Goal: Register for event/course: Sign up to attend an event or enroll in a course

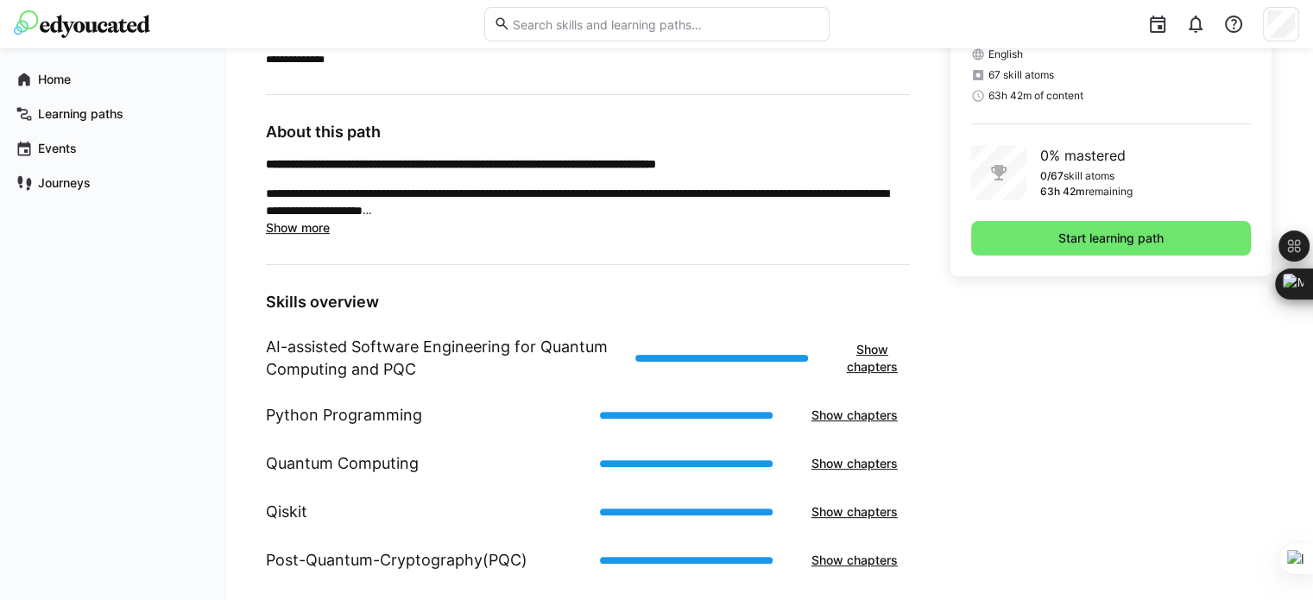
scroll to position [473, 0]
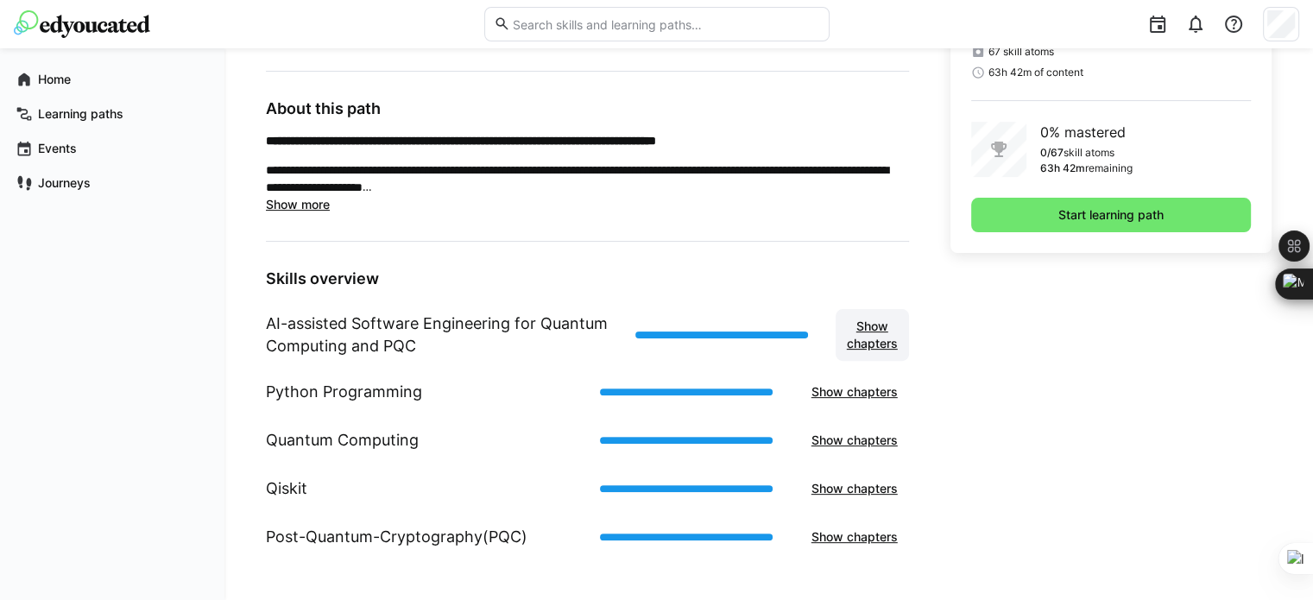
click at [865, 332] on span "Show chapters" at bounding box center [872, 335] width 56 height 35
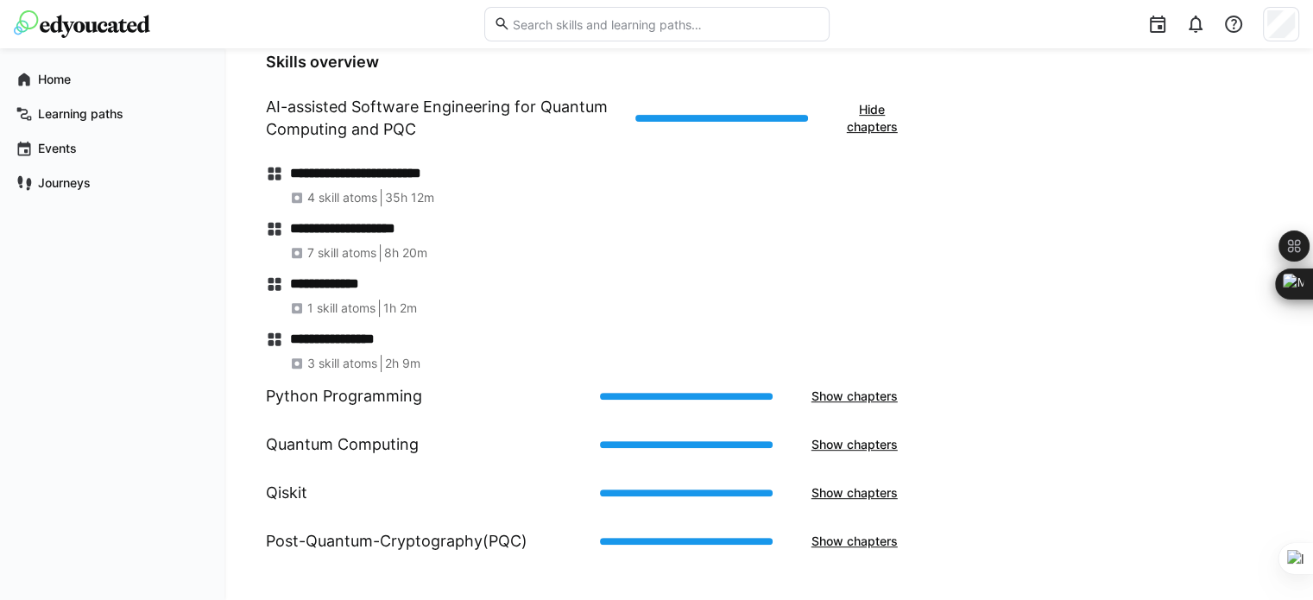
scroll to position [694, 0]
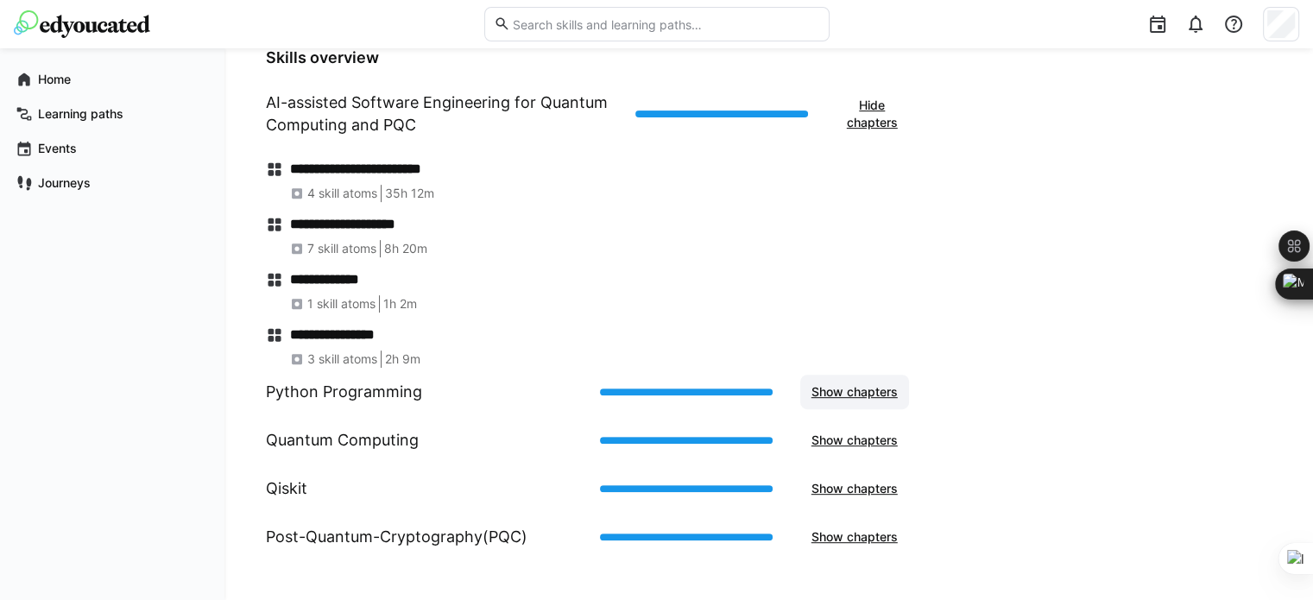
click at [839, 385] on span "Show chapters" at bounding box center [855, 391] width 92 height 17
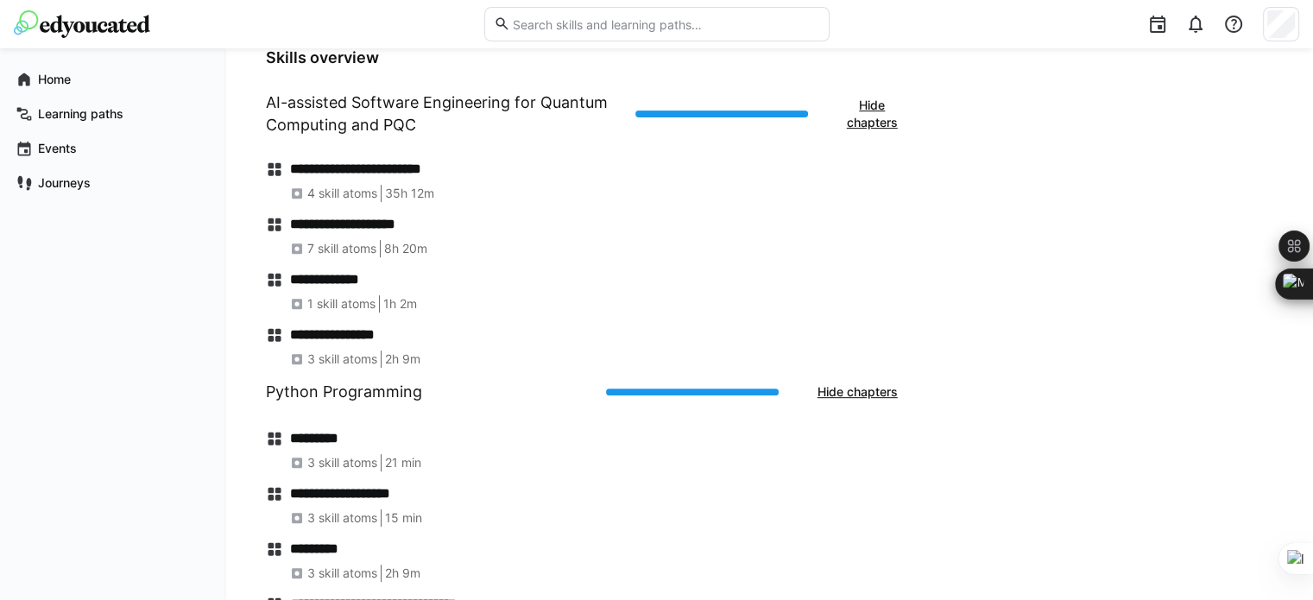
scroll to position [915, 0]
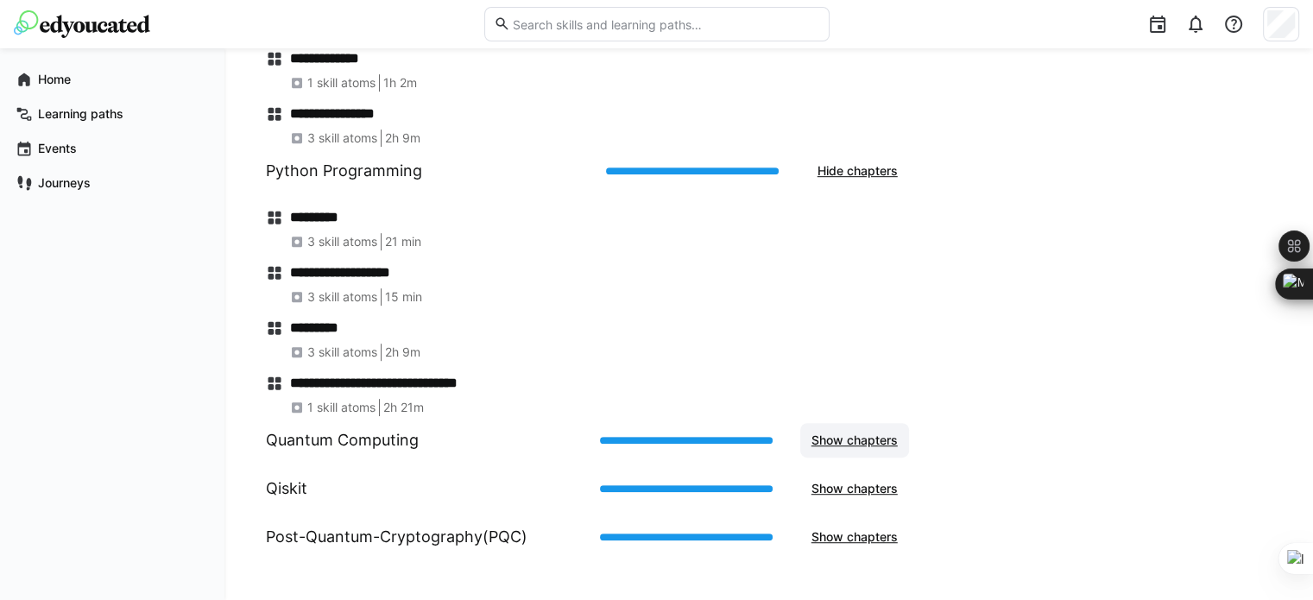
click at [861, 435] on span "Show chapters" at bounding box center [855, 440] width 92 height 17
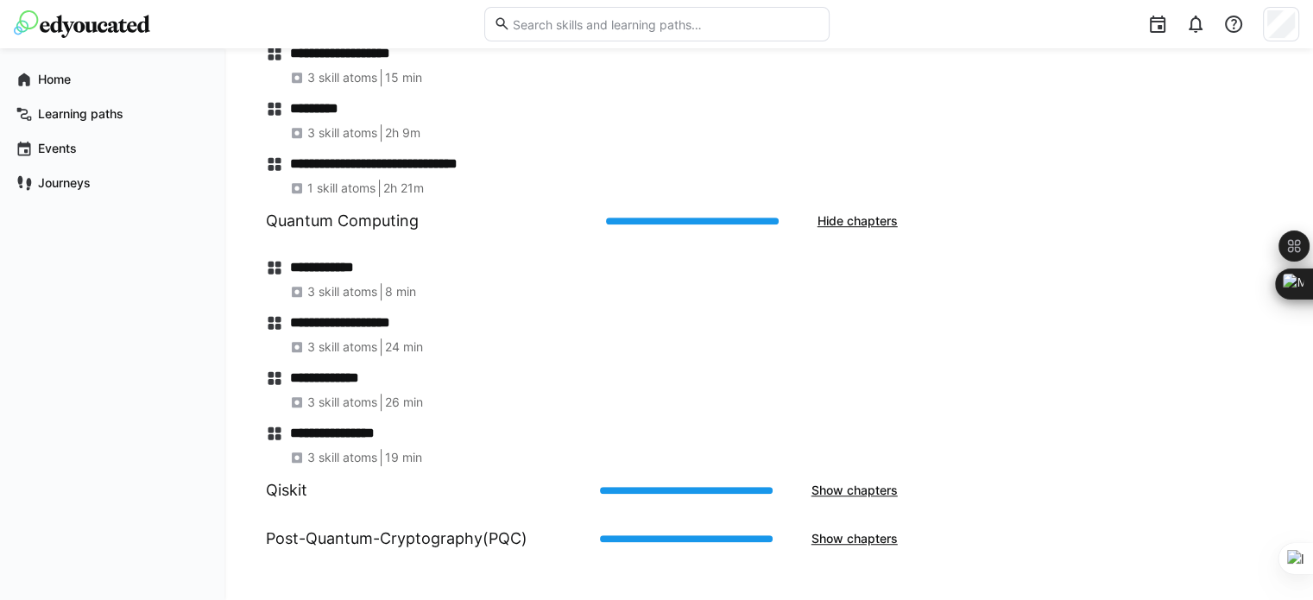
scroll to position [1136, 0]
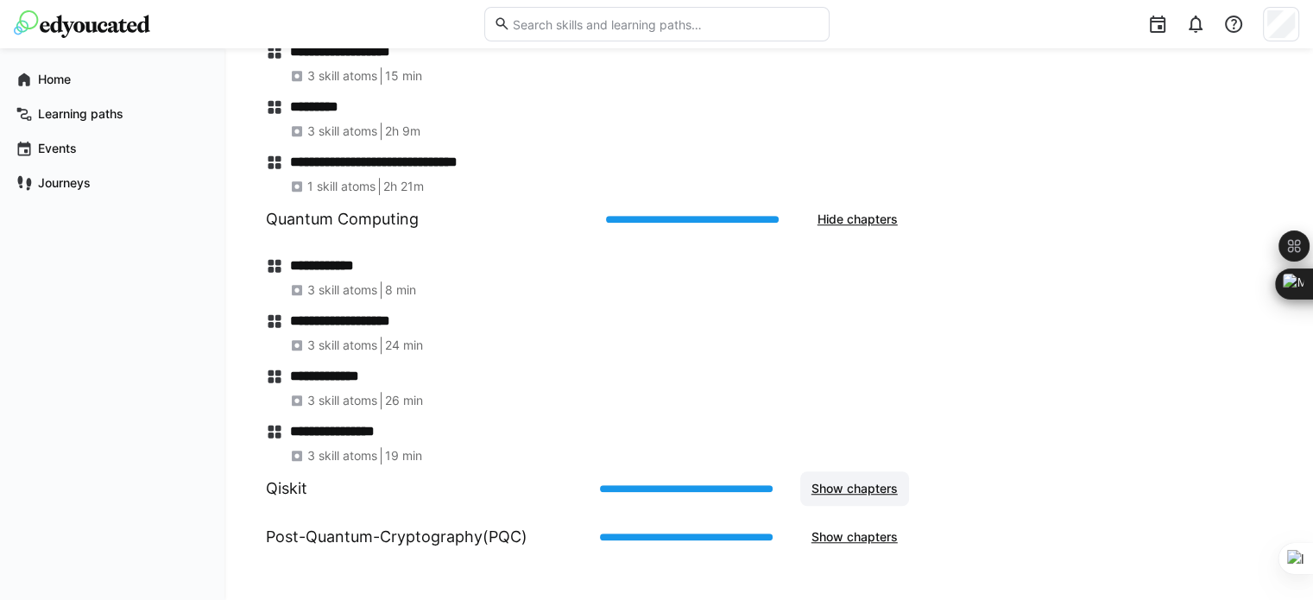
click at [877, 493] on span "Show chapters" at bounding box center [855, 488] width 92 height 17
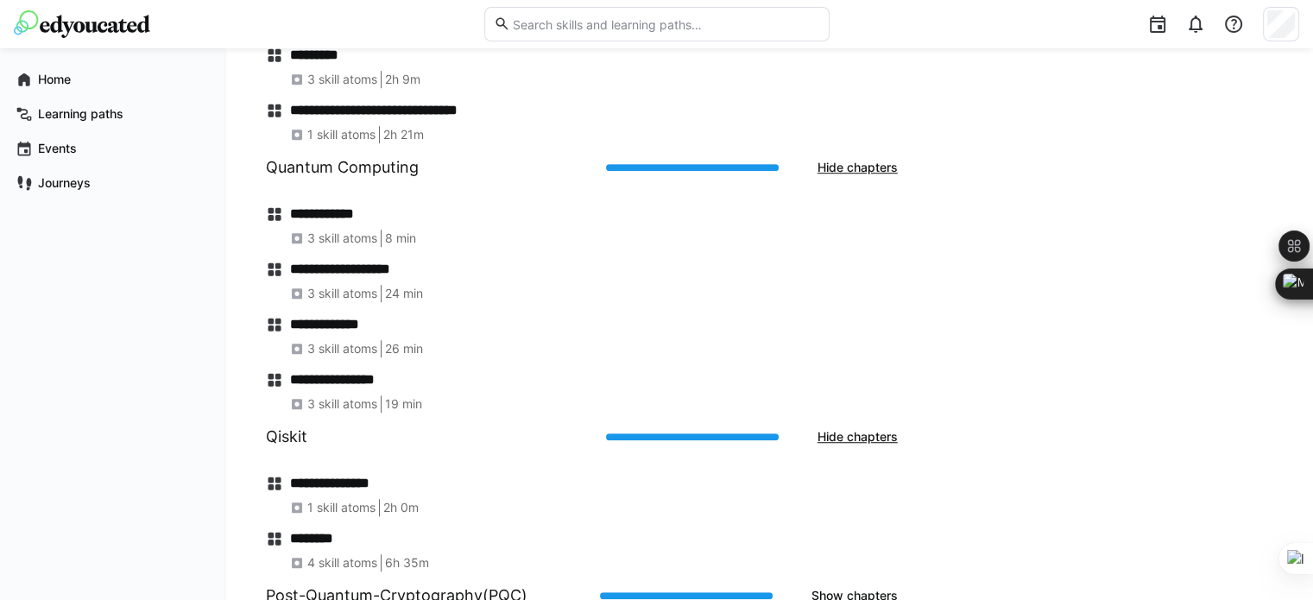
scroll to position [1247, 0]
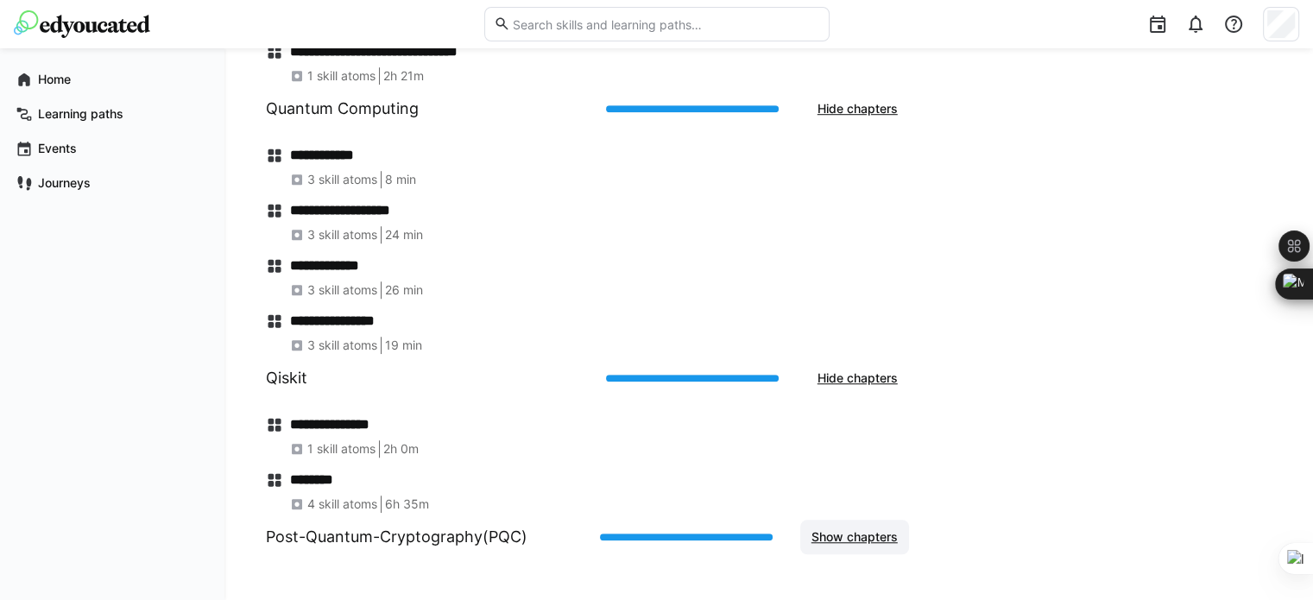
click at [863, 537] on span "Show chapters" at bounding box center [855, 536] width 92 height 17
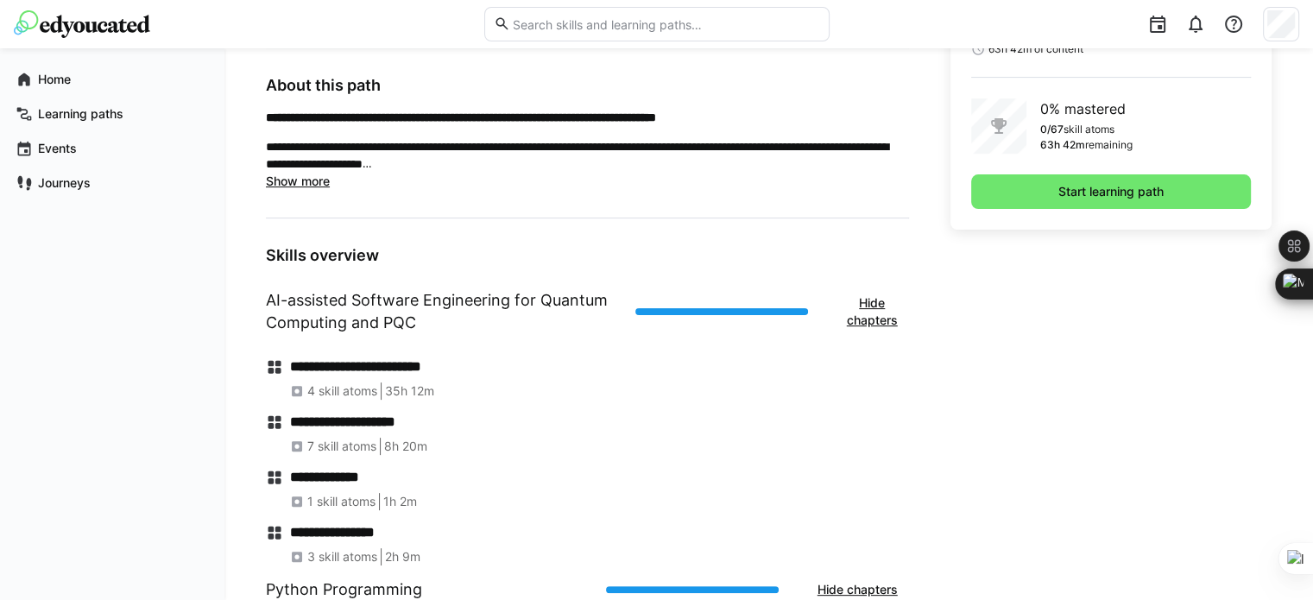
scroll to position [497, 0]
click at [344, 362] on h4 "**********" at bounding box center [599, 365] width 619 height 17
click at [296, 386] on eds-icon at bounding box center [297, 390] width 14 height 14
click at [317, 386] on span "4 skill atoms" at bounding box center [342, 390] width 70 height 17
click at [350, 357] on h4 "**********" at bounding box center [599, 365] width 619 height 17
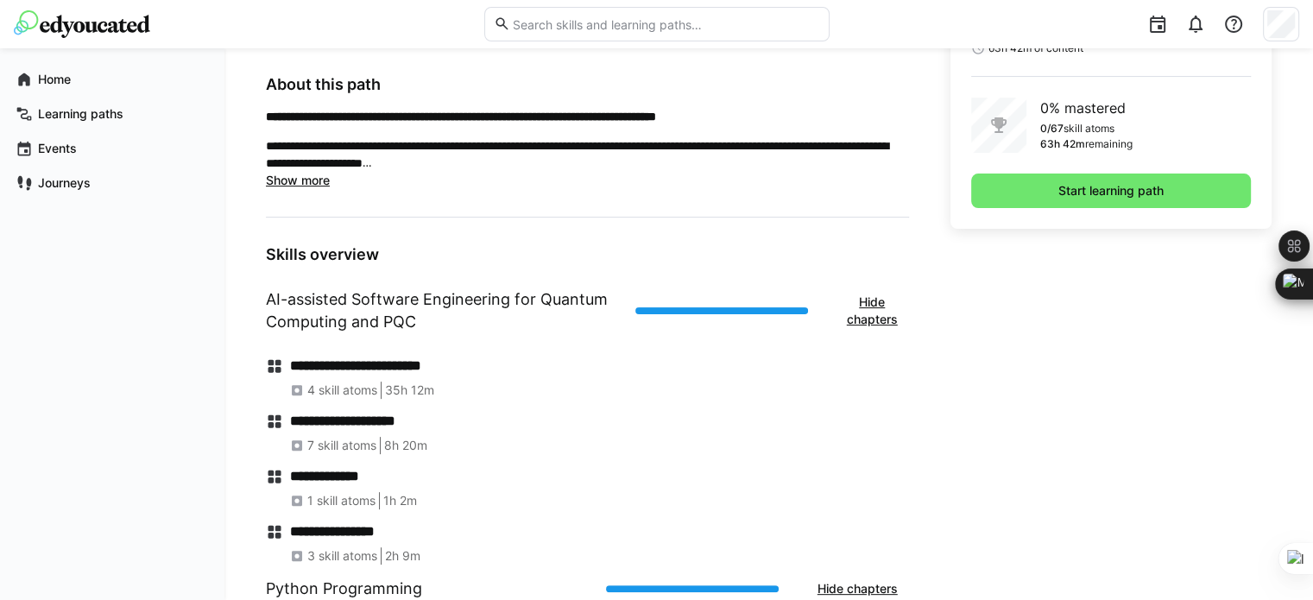
click at [446, 296] on h1 "AI-assisted Software Engineering for Quantum Computing and PQC" at bounding box center [444, 310] width 356 height 45
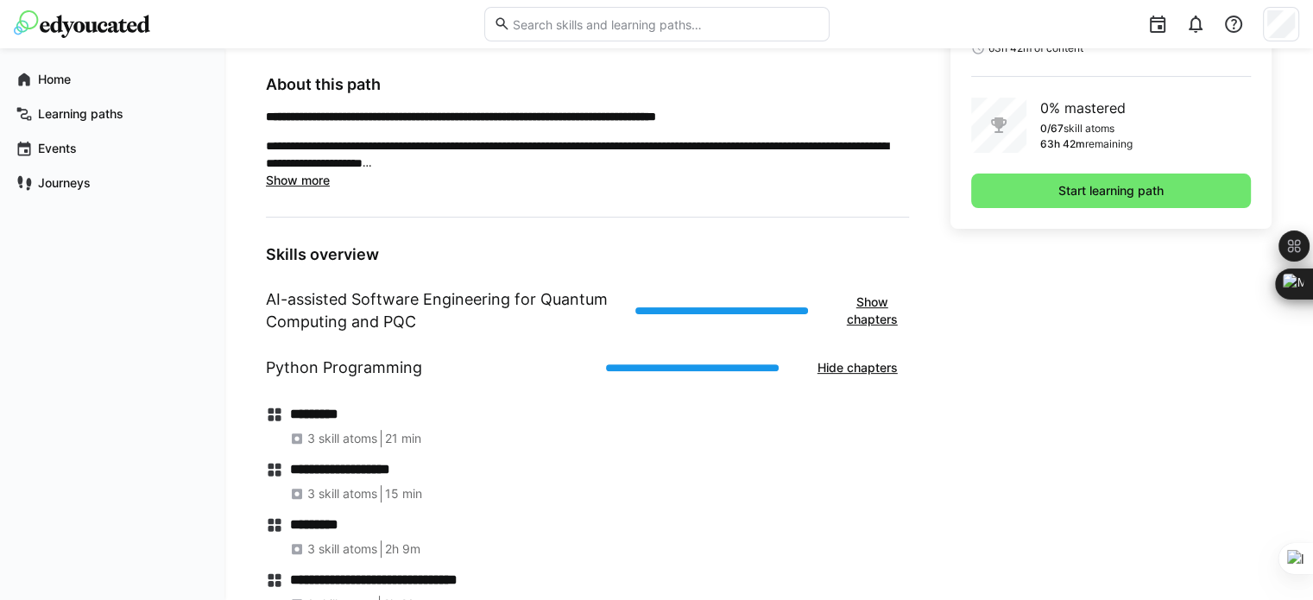
click at [339, 293] on h1 "AI-assisted Software Engineering for Quantum Computing and PQC" at bounding box center [444, 310] width 356 height 45
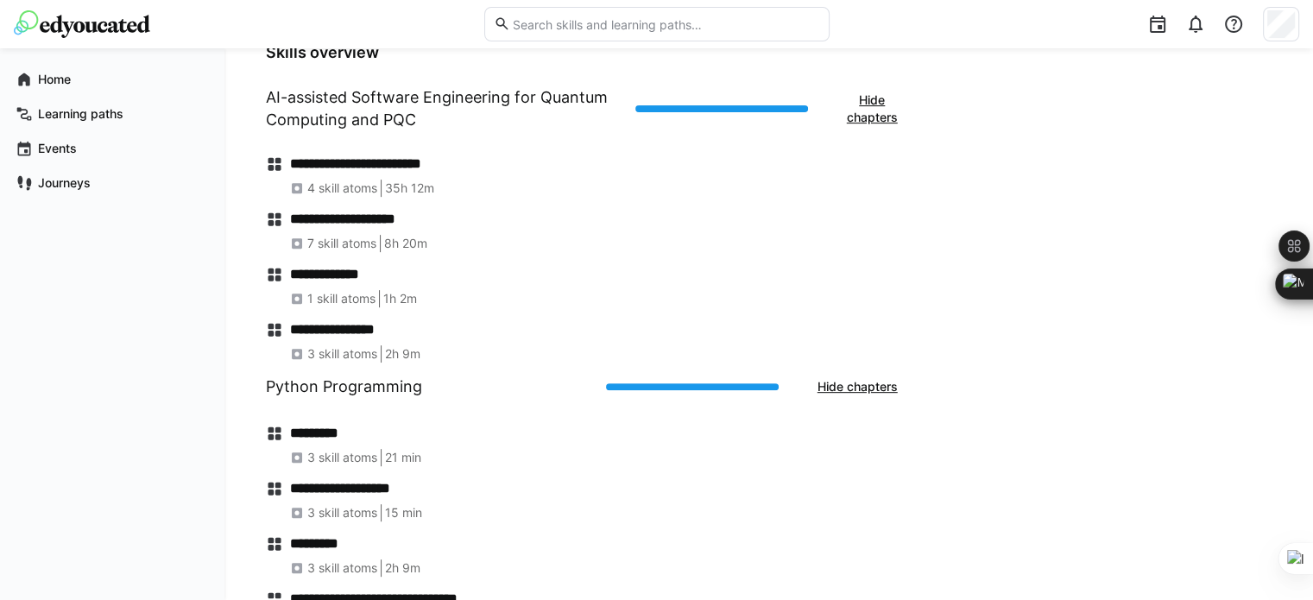
scroll to position [701, 0]
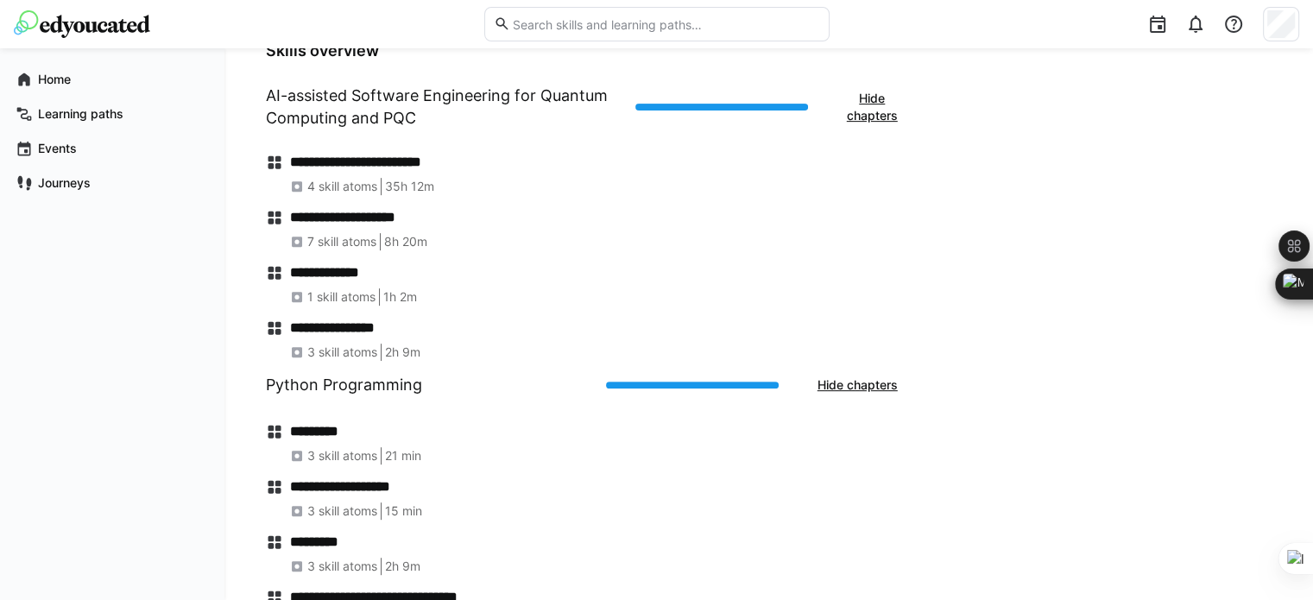
click at [319, 331] on h4 "**********" at bounding box center [599, 327] width 619 height 17
click at [0, 0] on app-navigation-label "Home" at bounding box center [0, 0] width 0 height 0
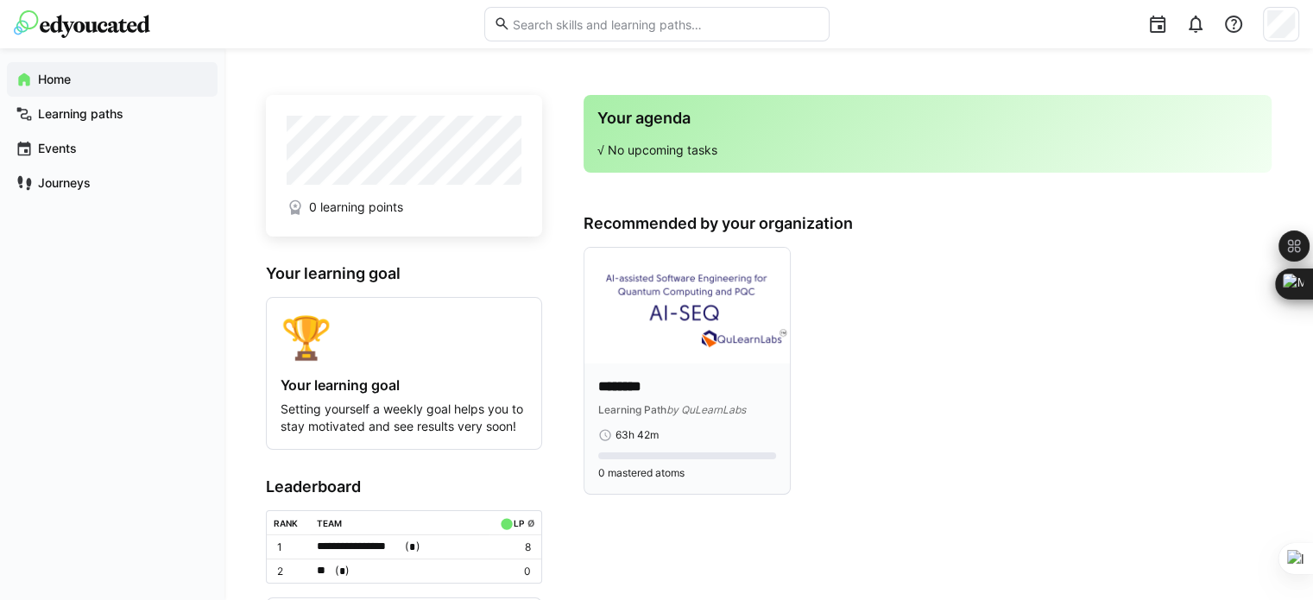
click at [682, 386] on p "********" at bounding box center [687, 387] width 178 height 20
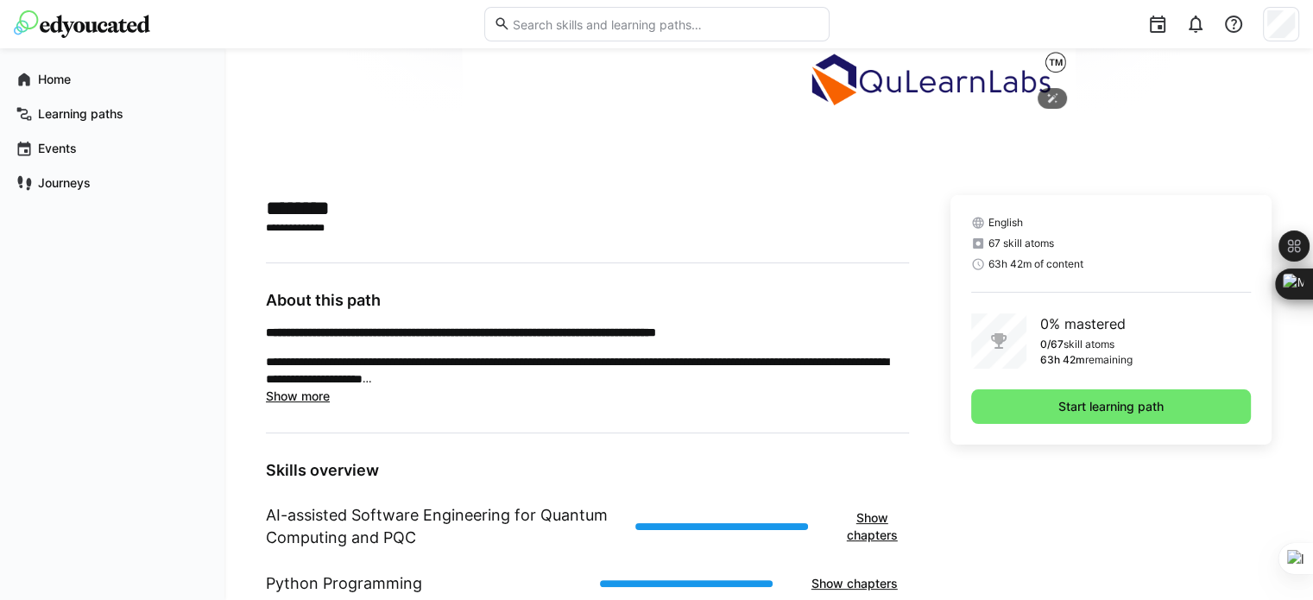
scroll to position [318, 0]
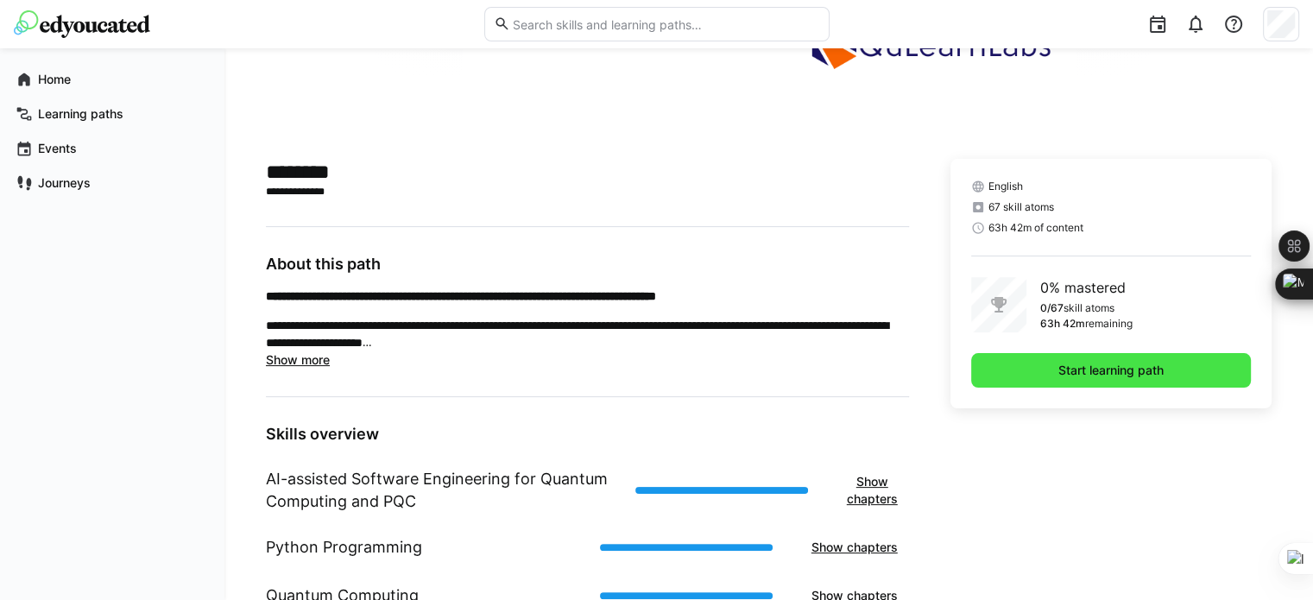
click at [1134, 369] on span "Start learning path" at bounding box center [1111, 370] width 110 height 17
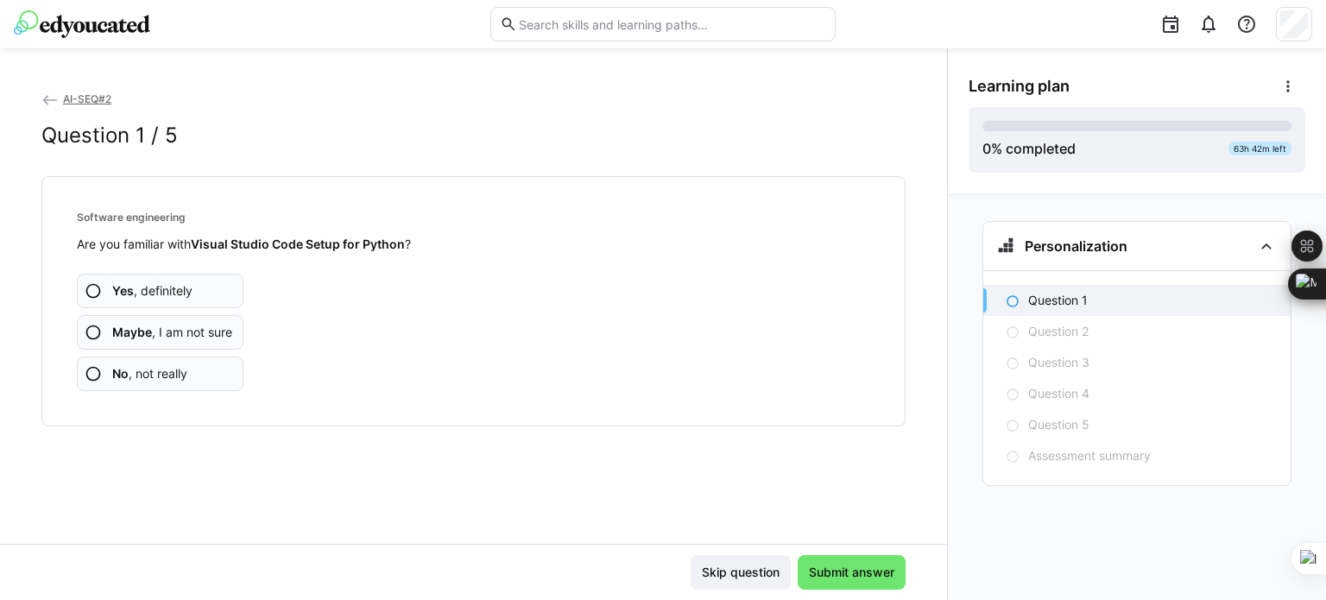
click at [155, 286] on span "Yes , definitely" at bounding box center [152, 290] width 80 height 17
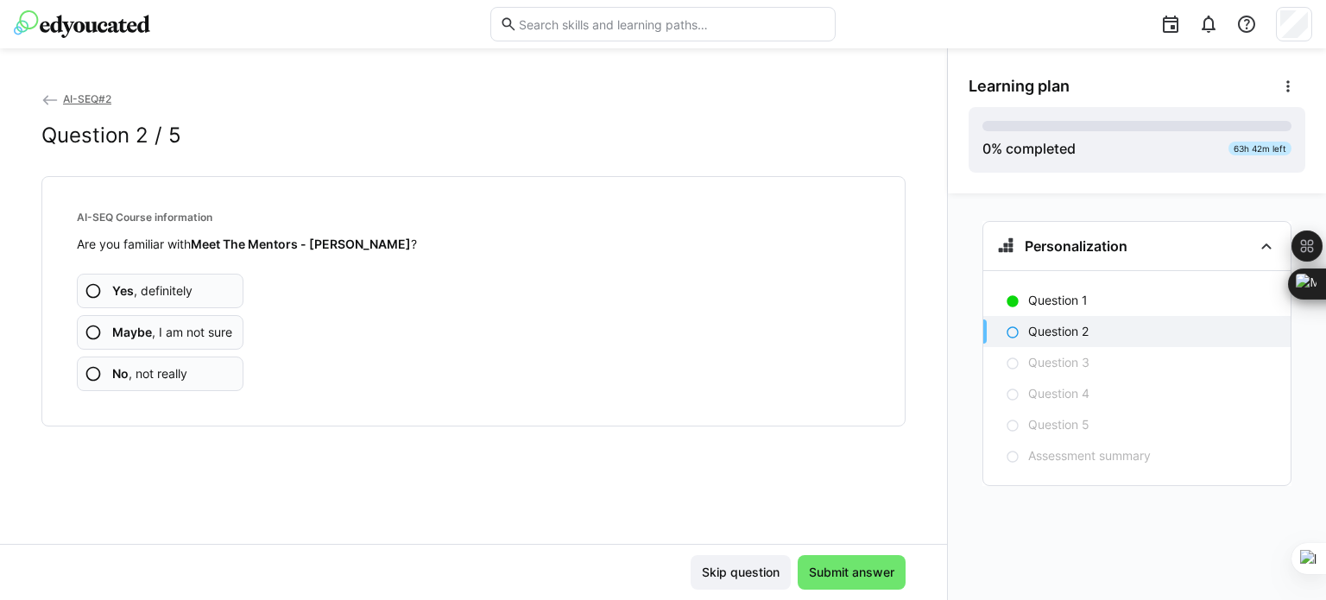
click at [143, 287] on span "Yes , definitely" at bounding box center [152, 290] width 80 height 17
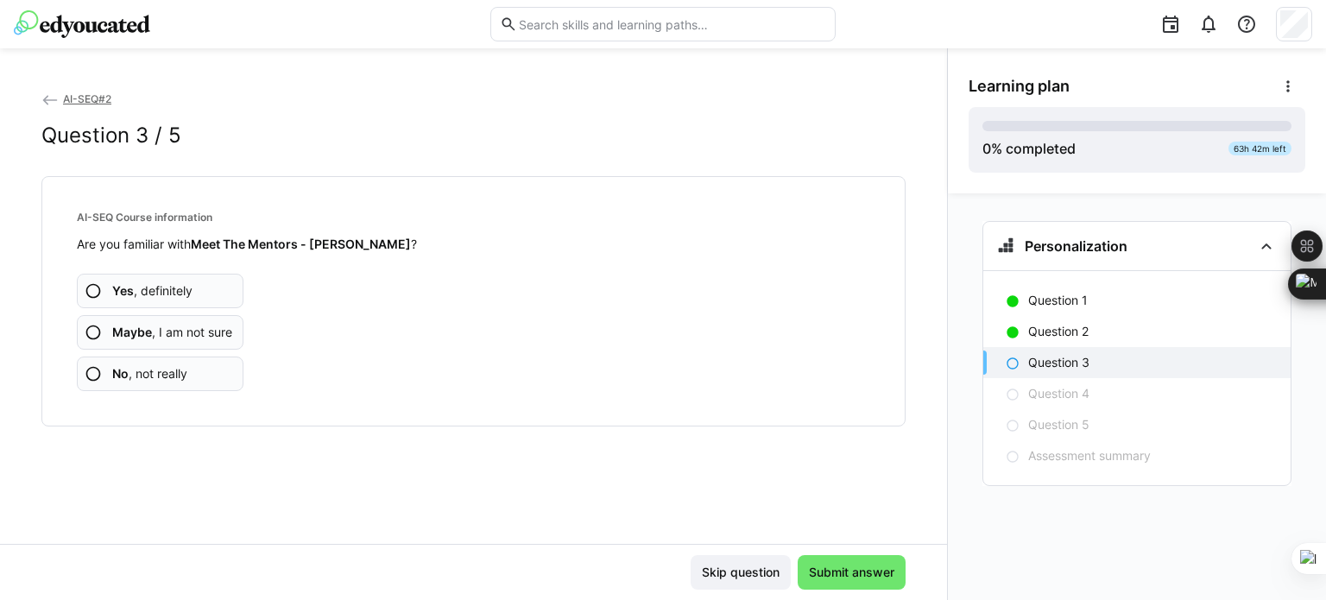
click at [171, 329] on span "Maybe , I am not sure" at bounding box center [172, 332] width 120 height 17
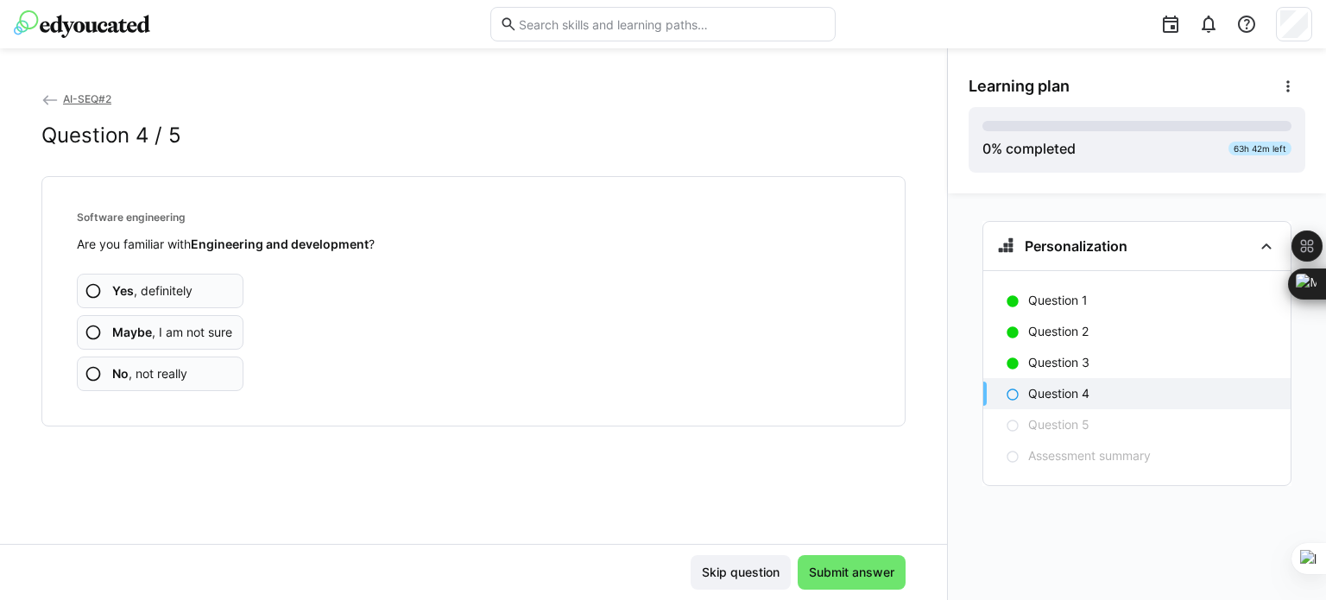
click at [186, 294] on span "Yes , definitely" at bounding box center [152, 290] width 80 height 17
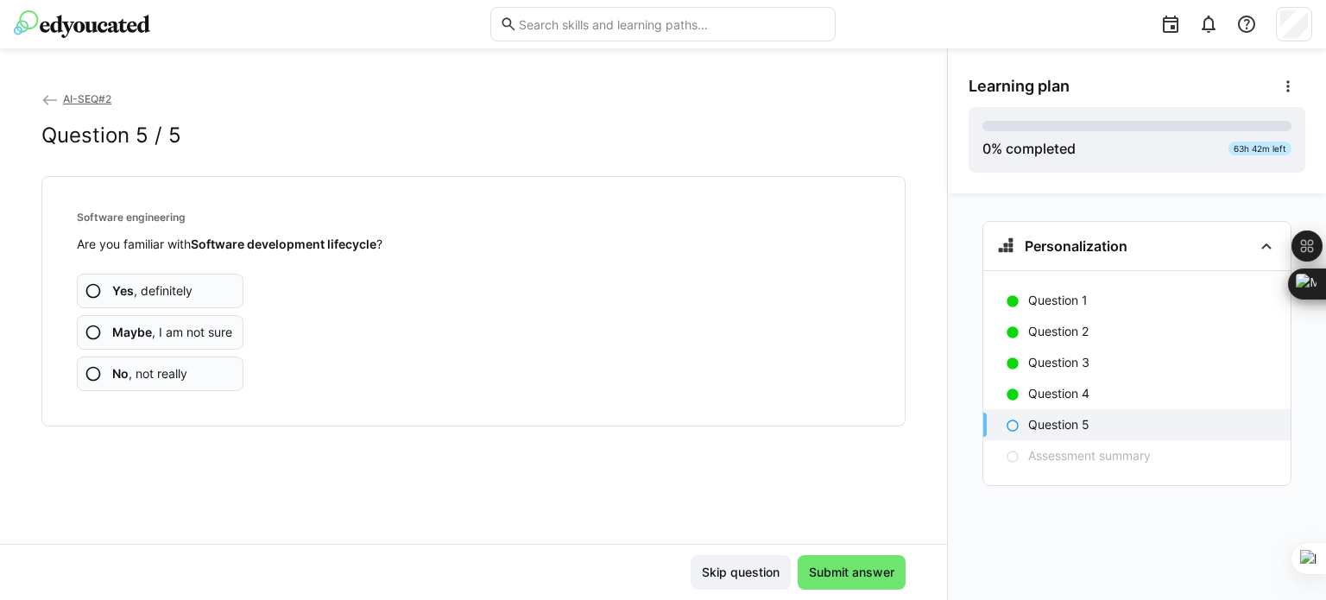
click at [153, 329] on span "Maybe , I am not sure" at bounding box center [172, 332] width 120 height 17
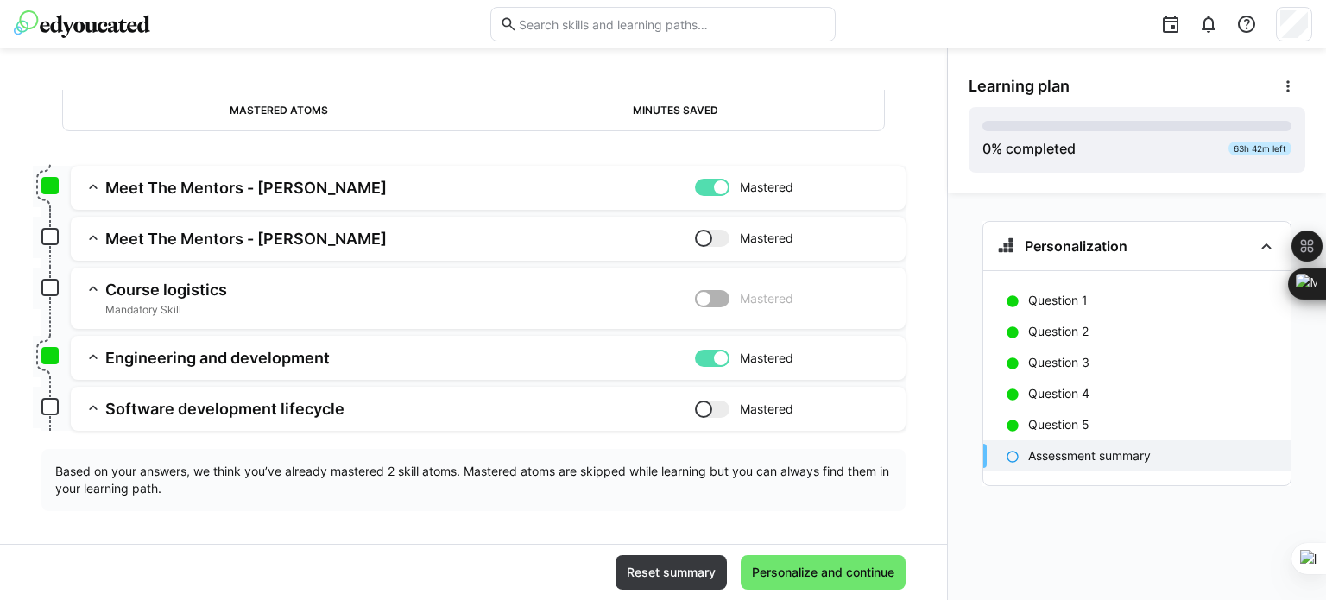
scroll to position [172, 0]
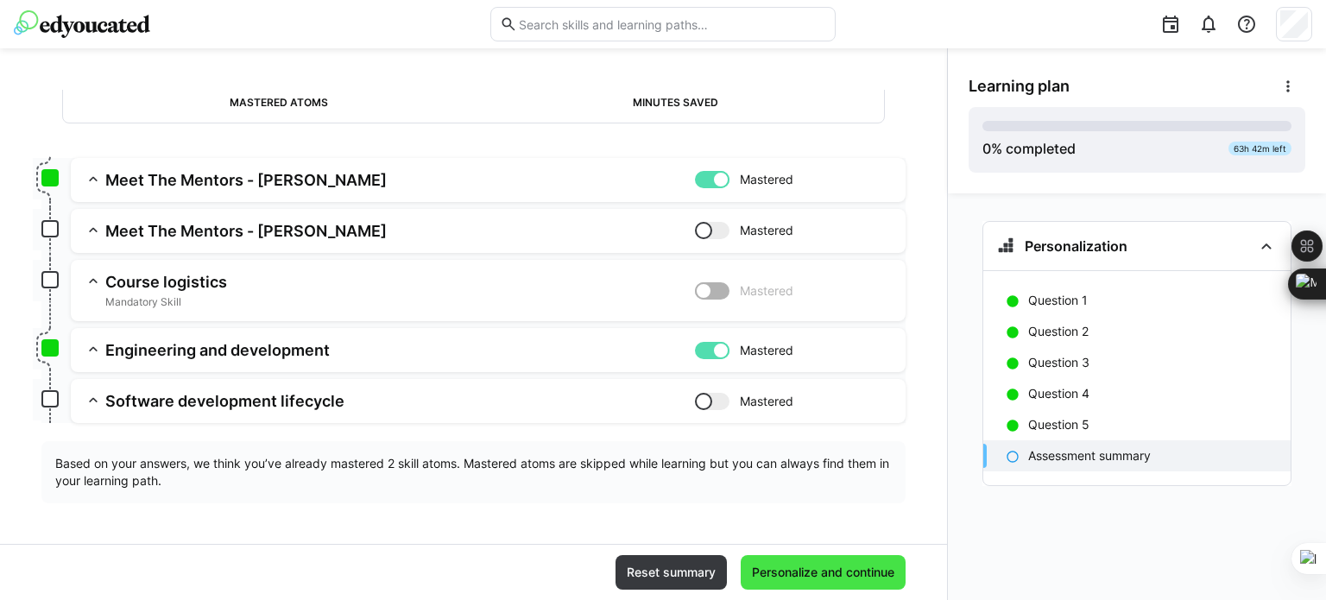
click at [811, 565] on span "Personalize and continue" at bounding box center [823, 572] width 148 height 17
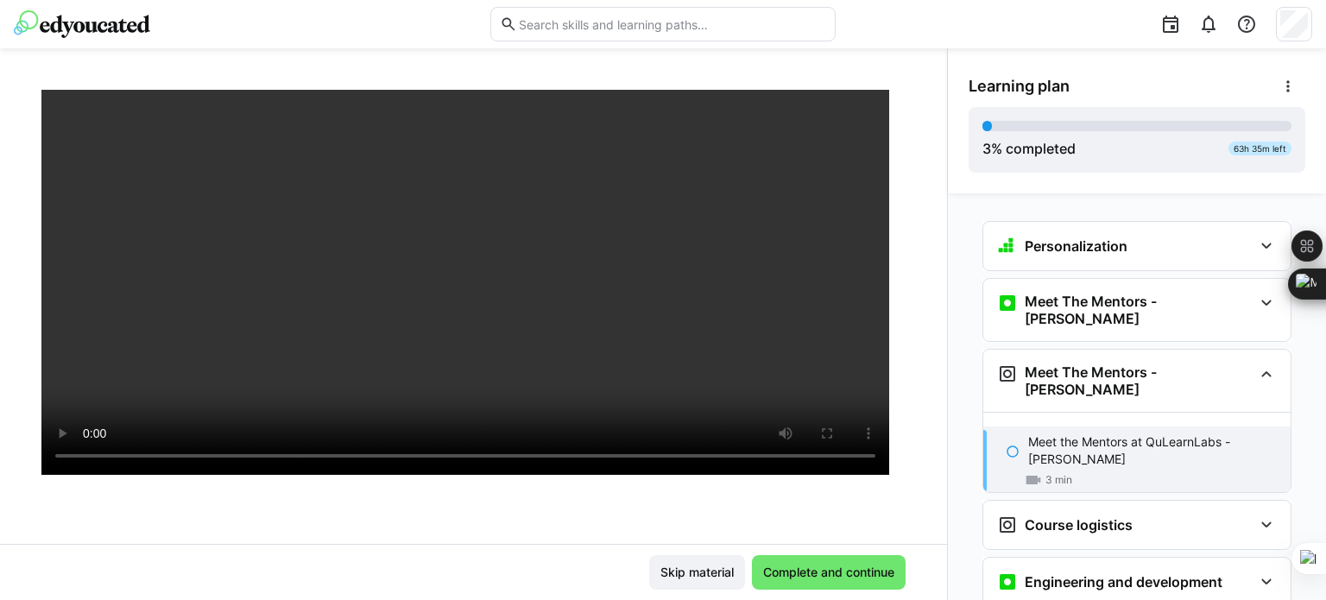
scroll to position [0, 0]
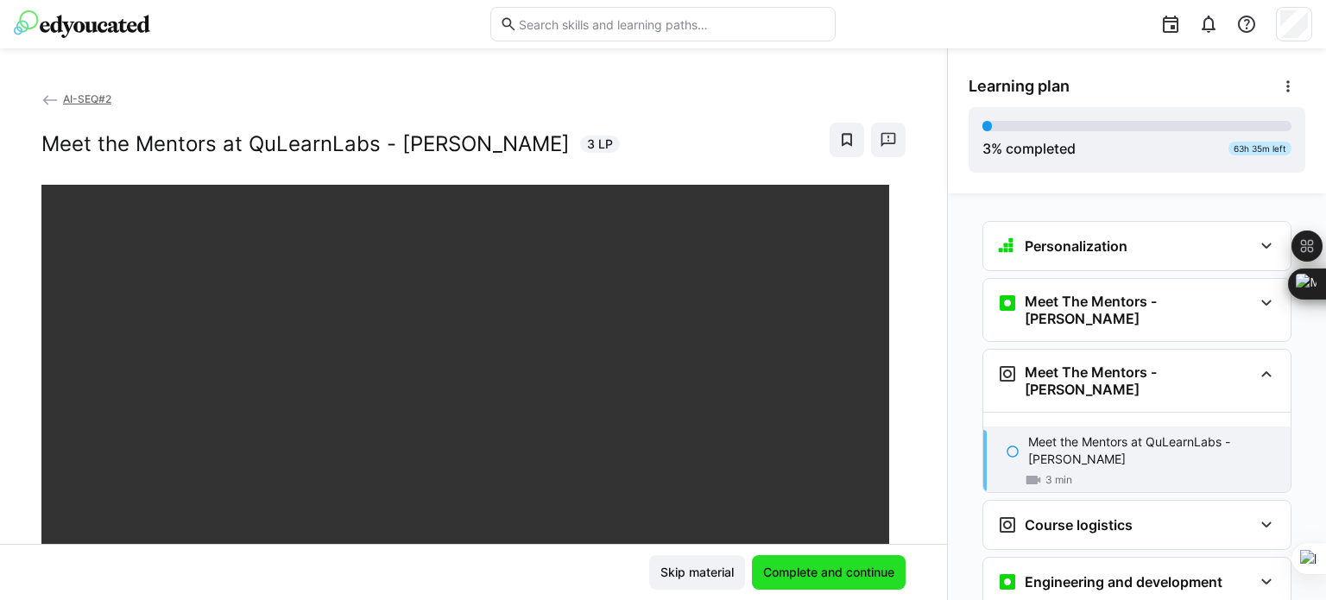
click at [824, 576] on span "Complete and continue" at bounding box center [829, 572] width 136 height 17
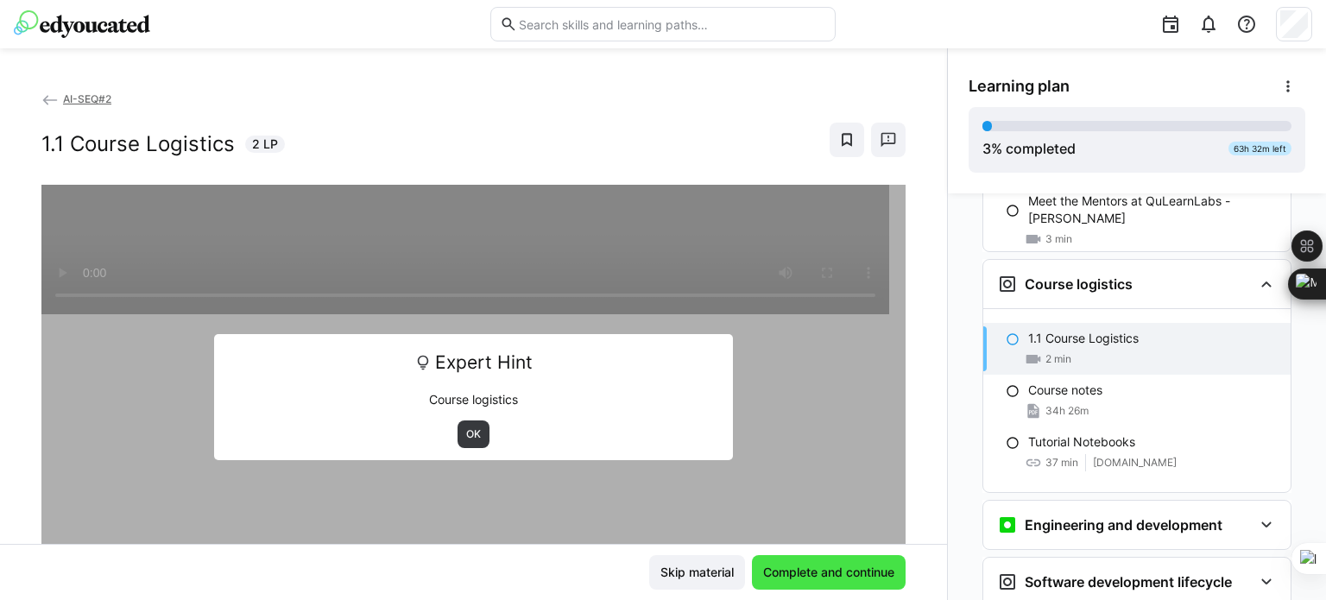
scroll to position [277, 0]
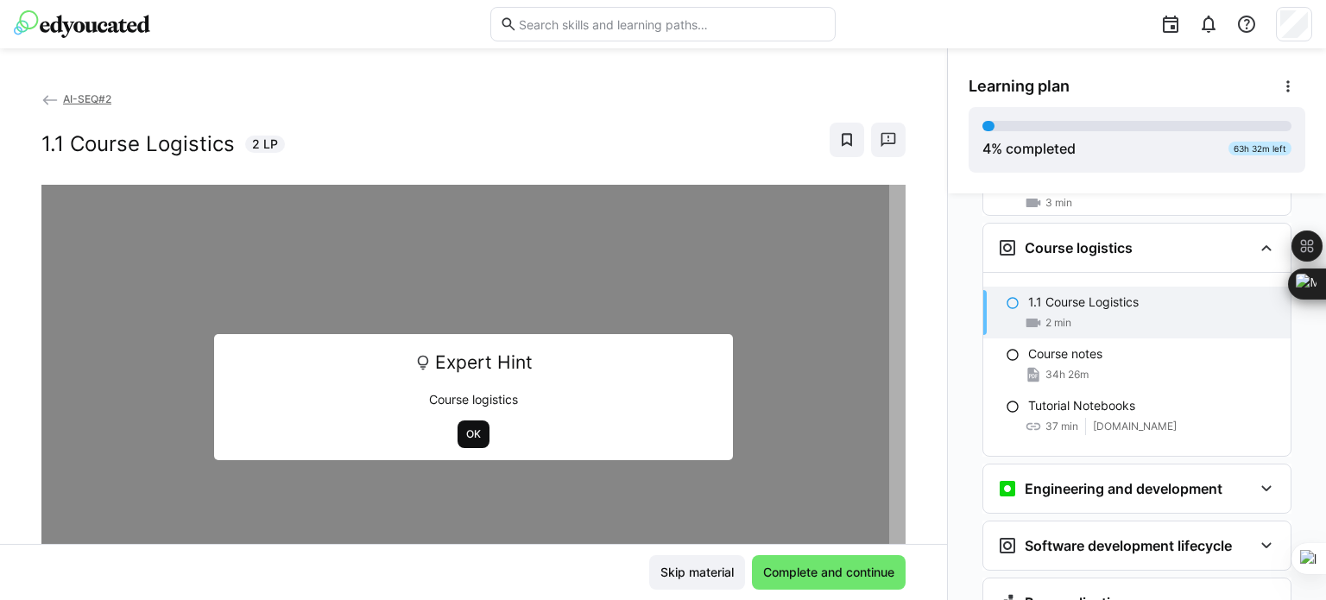
click at [468, 442] on span "OK" at bounding box center [474, 434] width 32 height 28
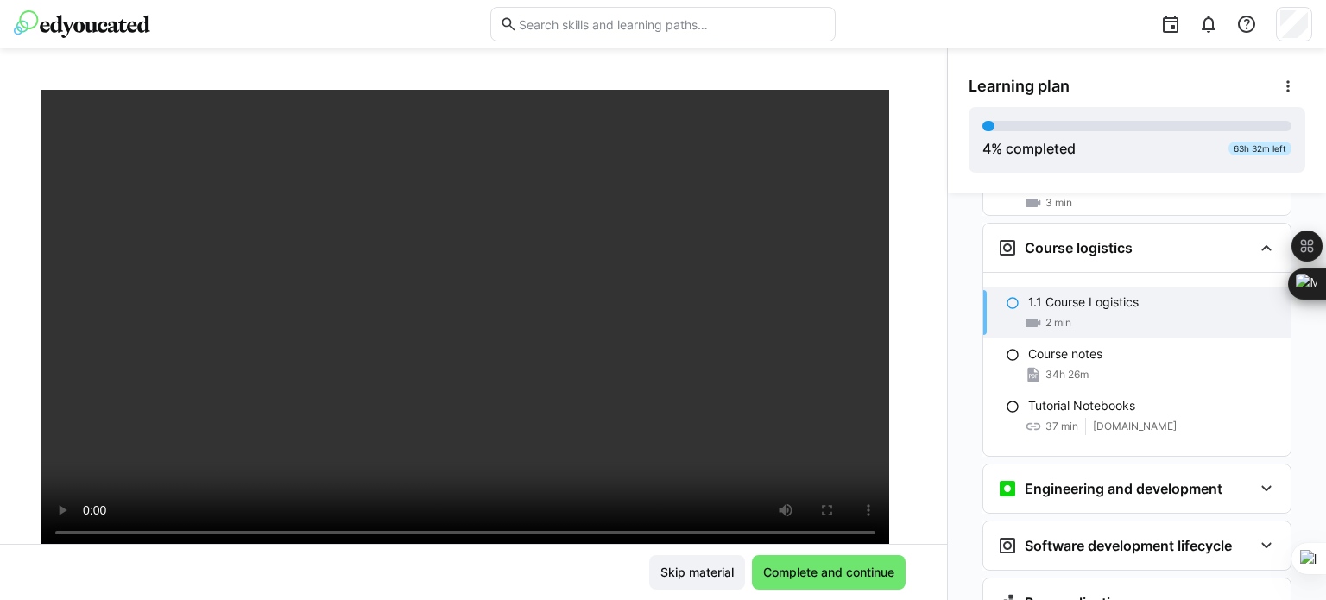
scroll to position [117, 0]
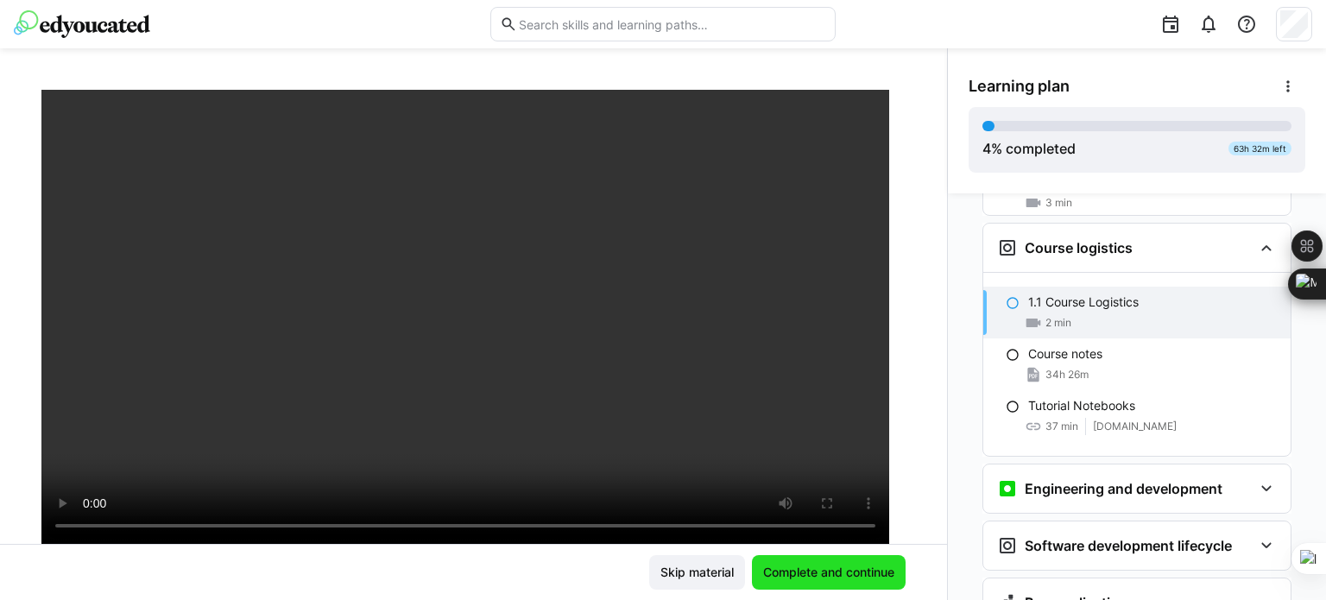
click at [837, 564] on span "Complete and continue" at bounding box center [829, 572] width 136 height 17
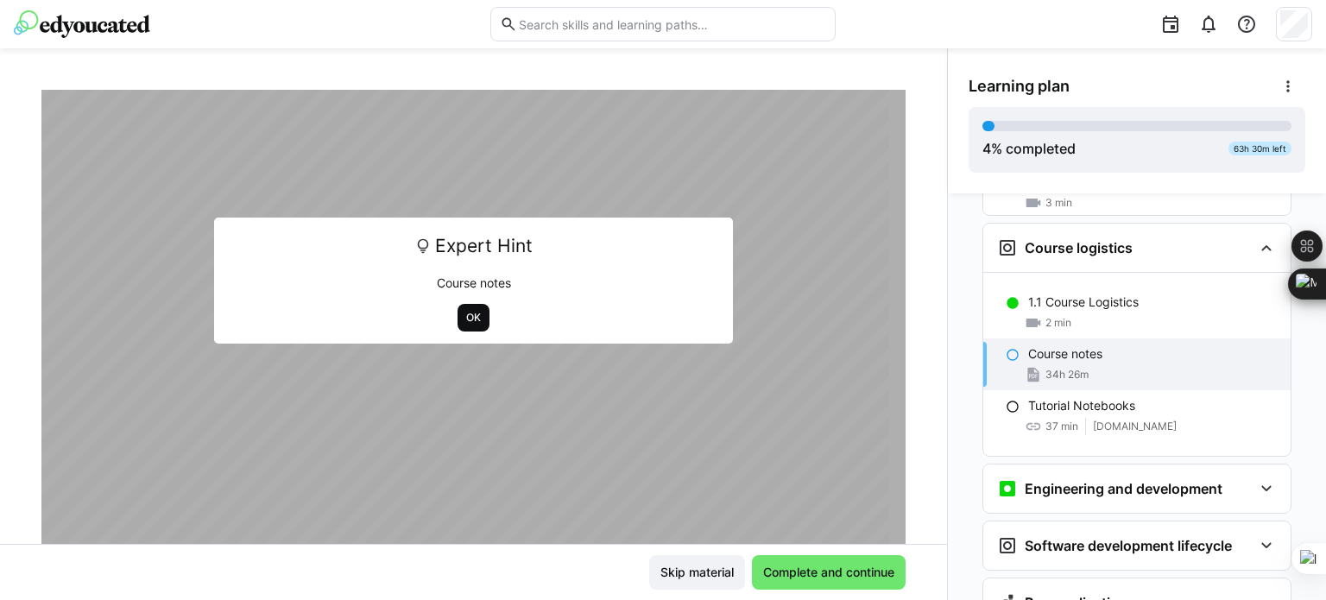
click at [470, 316] on span "OK" at bounding box center [473, 318] width 18 height 14
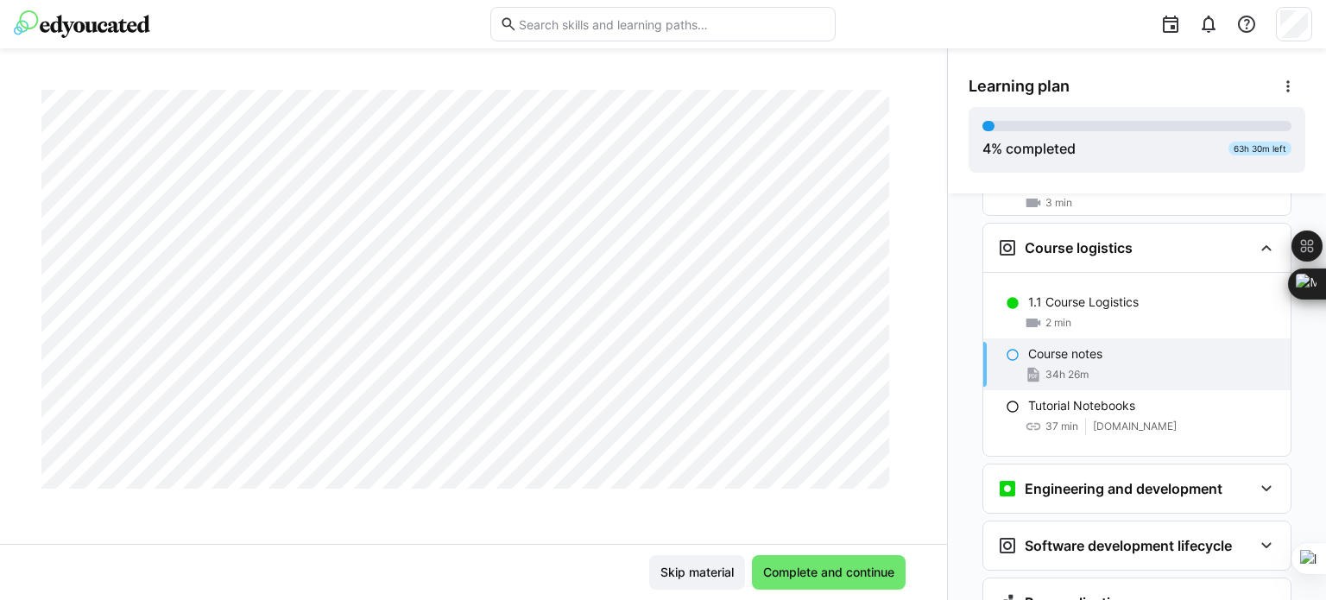
scroll to position [7792, 0]
